Goal: Information Seeking & Learning: Learn about a topic

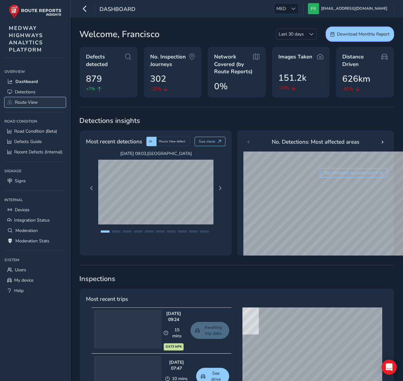
click at [30, 105] on span "Route View" at bounding box center [26, 102] width 23 height 6
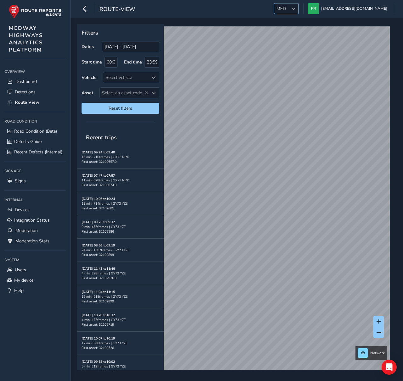
click at [298, 5] on div at bounding box center [293, 8] width 10 height 10
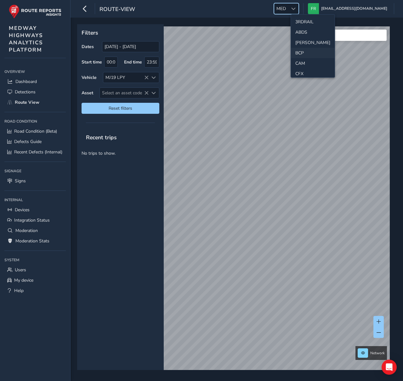
scroll to position [68, 0]
click at [306, 60] on li "ESS" at bounding box center [313, 58] width 44 height 10
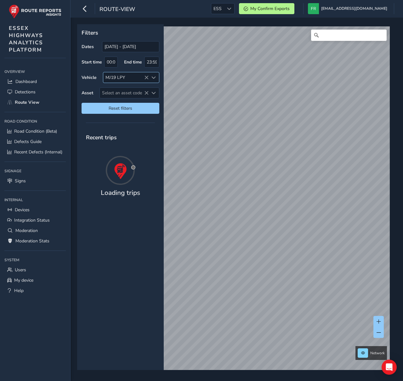
click at [148, 78] on icon at bounding box center [146, 78] width 4 height 4
click at [128, 95] on span "Select an asset code" at bounding box center [124, 93] width 49 height 10
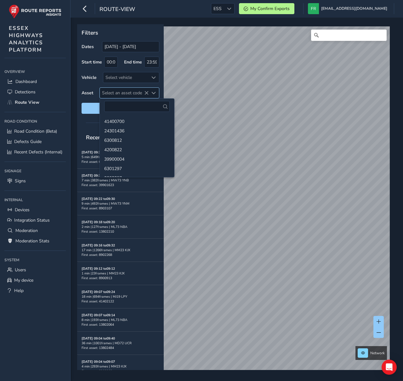
type input "38614"
type input "1835446"
click at [141, 36] on p "Filters" at bounding box center [121, 33] width 78 height 8
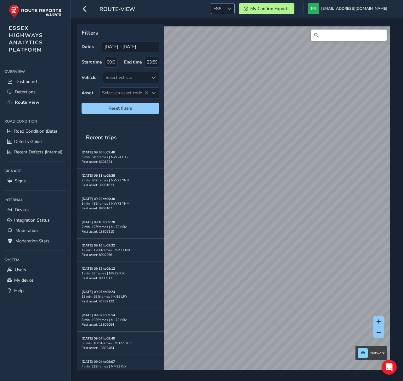
click at [224, 9] on span "ESS" at bounding box center [217, 8] width 13 height 10
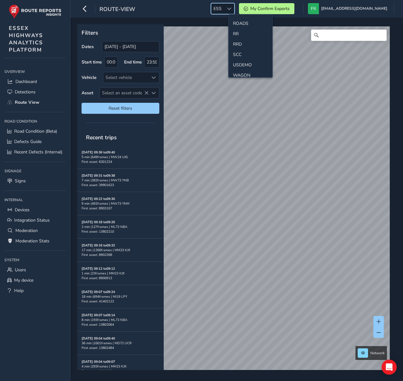
scroll to position [284, 0]
click at [240, 47] on li "SCC" at bounding box center [251, 49] width 44 height 10
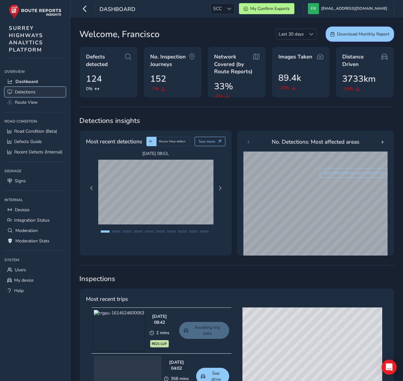
click at [39, 90] on link "Detections" at bounding box center [34, 92] width 61 height 10
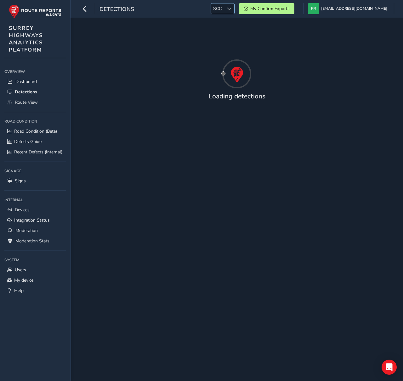
click at [224, 9] on span "SCC" at bounding box center [217, 8] width 13 height 10
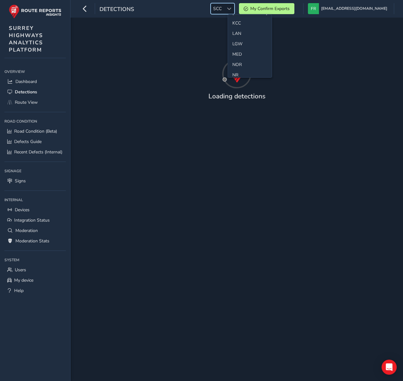
scroll to position [165, 0]
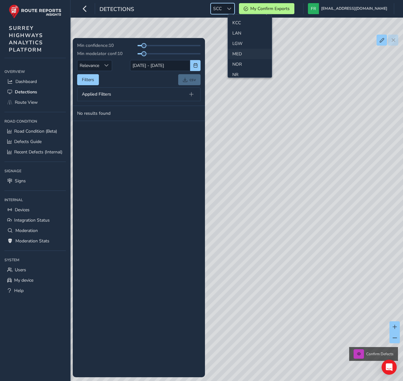
click at [241, 50] on li "MED" at bounding box center [250, 54] width 44 height 10
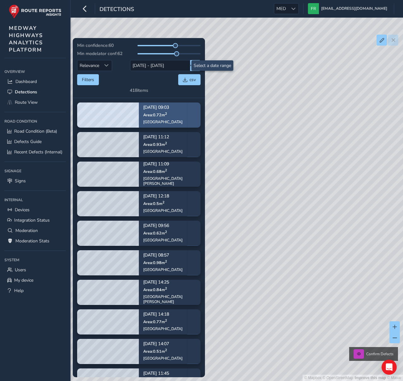
click at [163, 120] on div "Watling Street" at bounding box center [162, 122] width 39 height 5
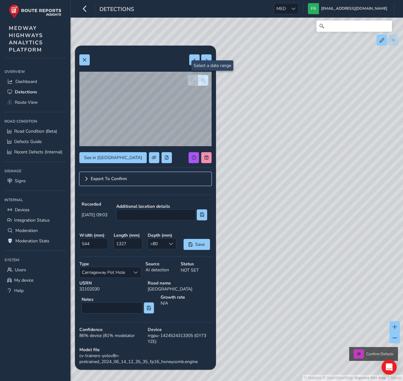
click at [125, 182] on link "Export To Confirm" at bounding box center [145, 179] width 132 height 14
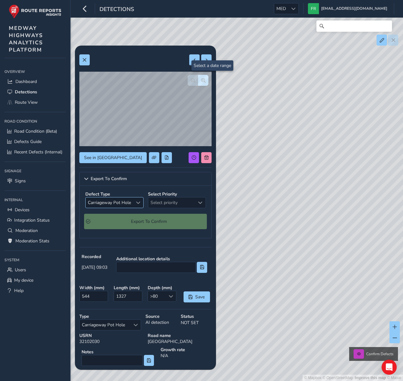
click at [122, 202] on span "Carriageway Pot Hole" at bounding box center [110, 203] width 48 height 10
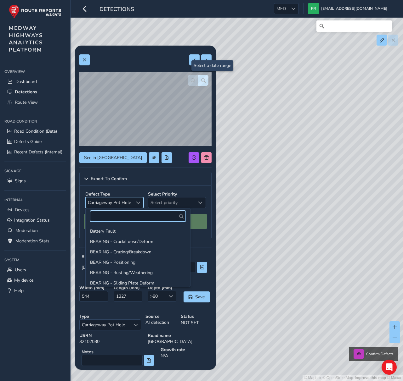
scroll to position [116, 0]
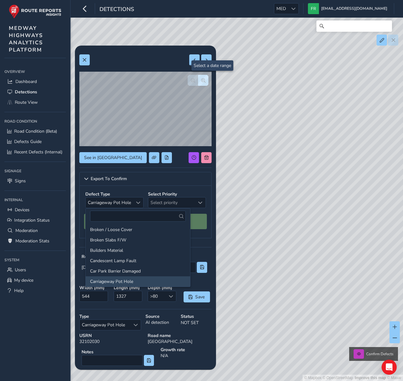
click at [124, 190] on div "Defect Type Carriageway Pot Hole Carriageway Pot Hole" at bounding box center [114, 199] width 61 height 19
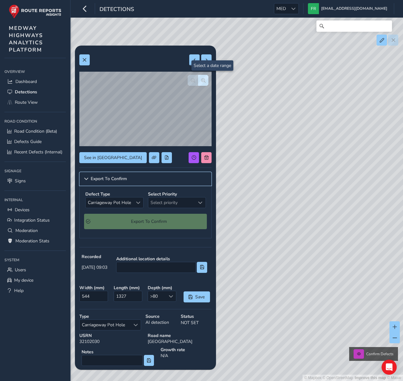
click at [122, 180] on span "Export To Confirm" at bounding box center [109, 179] width 36 height 4
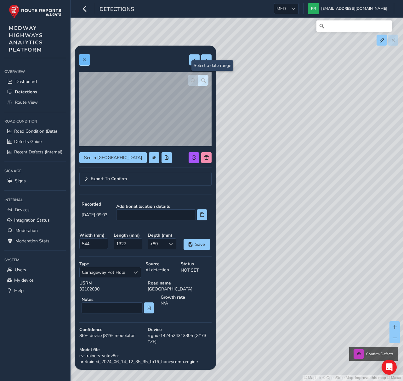
click at [84, 58] on span at bounding box center [84, 60] width 4 height 4
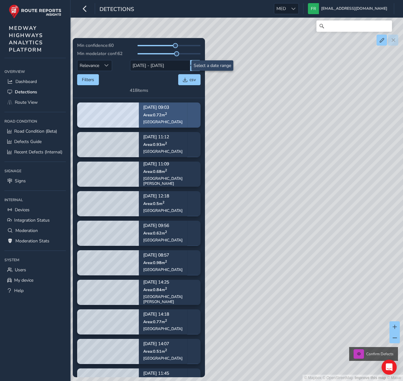
click at [187, 125] on div "Sep 07, 09:03 Area: 0.72 m 2 Watling Street" at bounding box center [163, 115] width 48 height 37
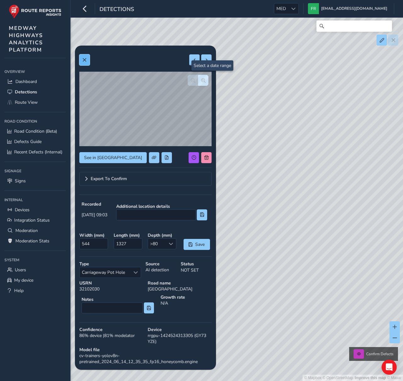
click at [83, 59] on span at bounding box center [84, 60] width 4 height 4
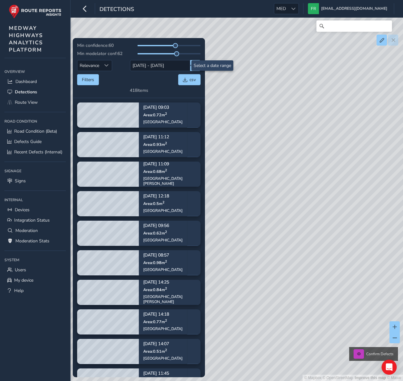
click at [129, 81] on div "Filters csv" at bounding box center [138, 79] width 123 height 11
click at [155, 87] on div "Min confidence: 60 Min modelator conf: 62 Relevance Relevance 25/08/2025 - 08/0…" at bounding box center [138, 67] width 123 height 51
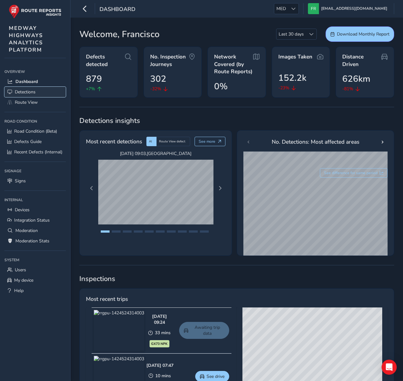
click at [31, 94] on span "Detections" at bounding box center [25, 92] width 21 height 6
